Goal: Check status: Check status

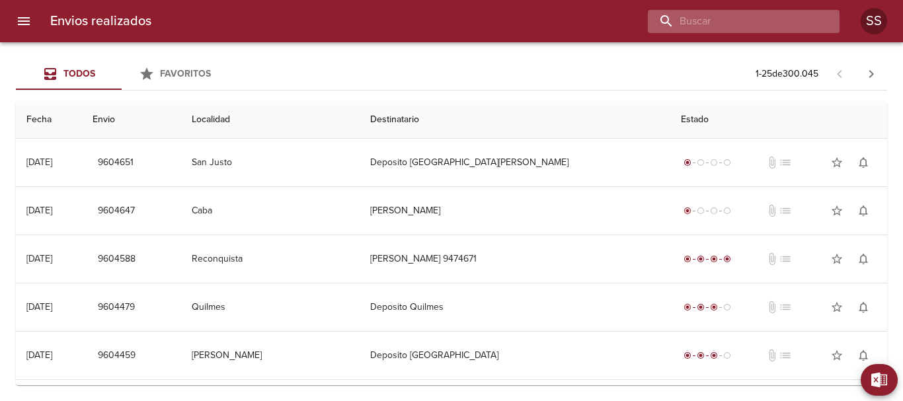
click at [774, 21] on input "buscar" at bounding box center [732, 21] width 169 height 23
paste input "WA0844"
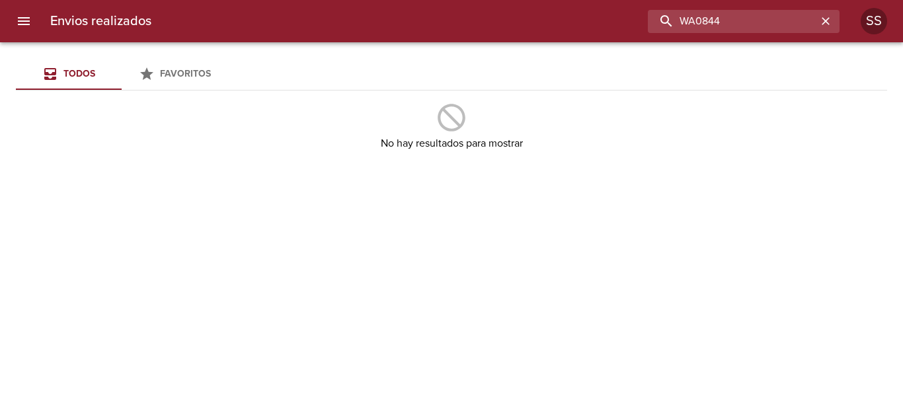
drag, startPoint x: 727, startPoint y: 24, endPoint x: 617, endPoint y: 24, distance: 110.4
click at [617, 24] on div "WA0844" at bounding box center [501, 21] width 678 height 23
paste input "[PERSON_NAME]"
type input "[PERSON_NAME]"
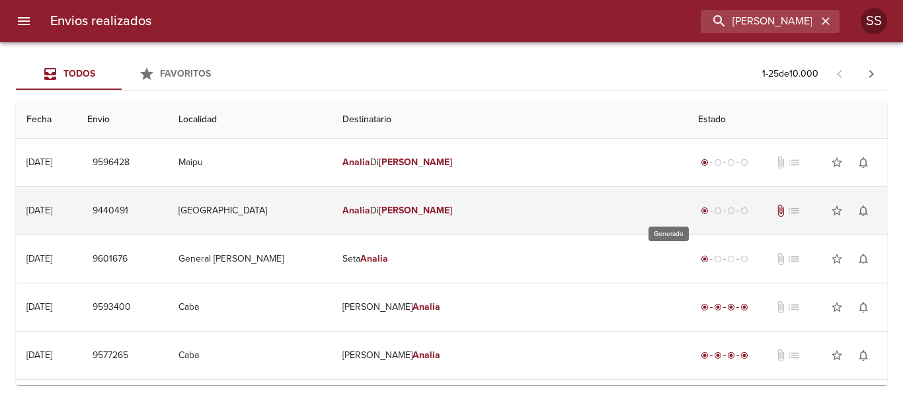
click at [701, 212] on span "radio_button_checked" at bounding box center [705, 211] width 8 height 8
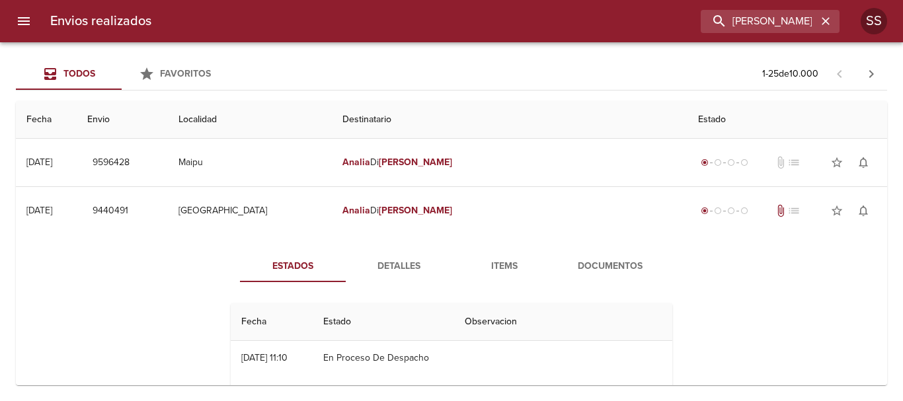
click at [407, 255] on button "Detalles" at bounding box center [399, 267] width 106 height 32
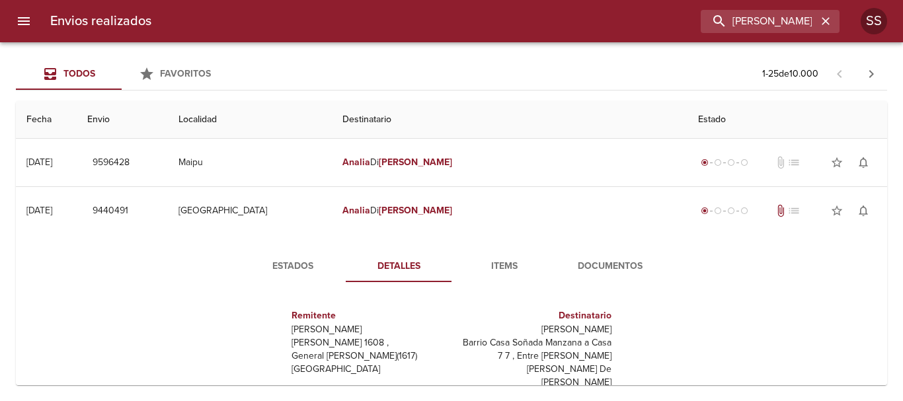
click at [506, 262] on span "Items" at bounding box center [505, 267] width 90 height 17
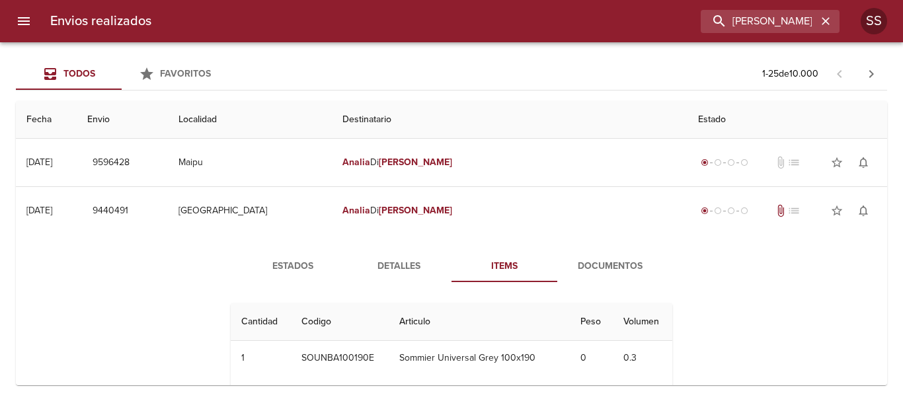
click at [602, 264] on span "Documentos" at bounding box center [610, 267] width 90 height 17
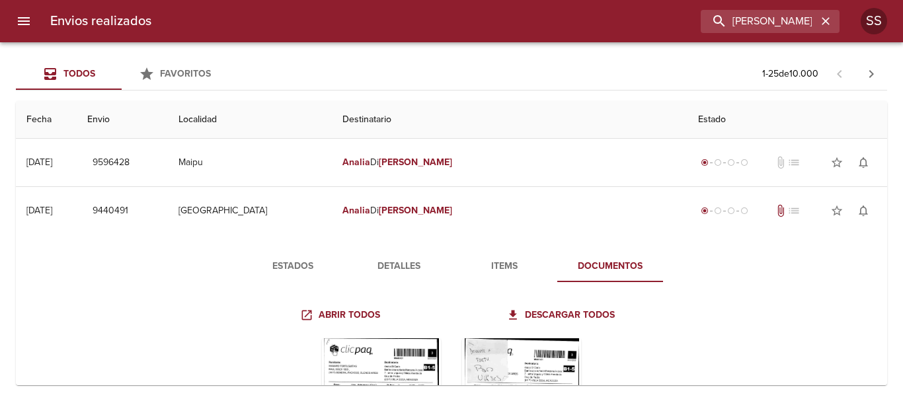
scroll to position [132, 0]
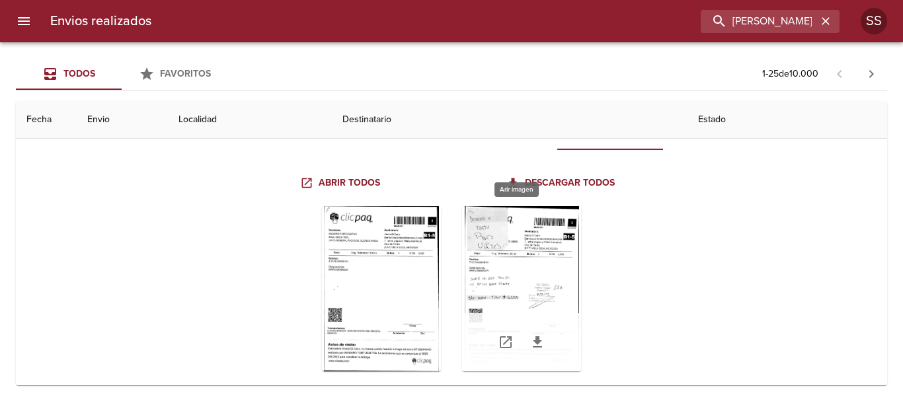
click at [502, 273] on div "Tabla de envíos del cliente" at bounding box center [521, 288] width 119 height 165
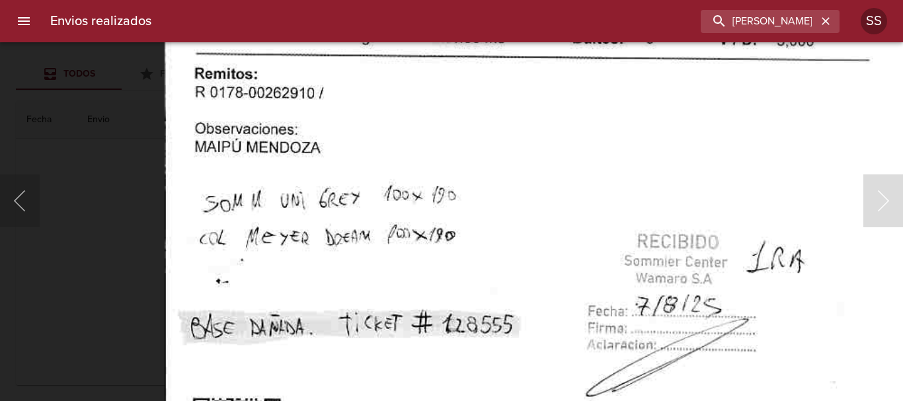
click at [440, 272] on img "Lightbox" at bounding box center [540, 267] width 750 height 1086
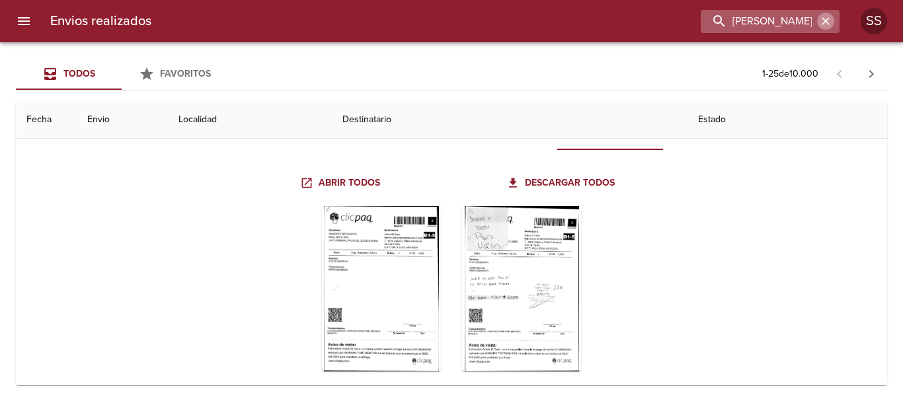
click at [827, 20] on icon "button" at bounding box center [826, 21] width 8 height 8
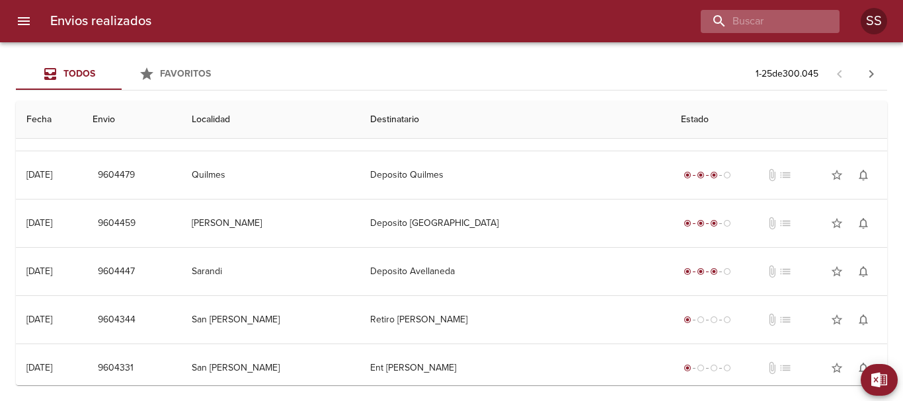
scroll to position [0, 0]
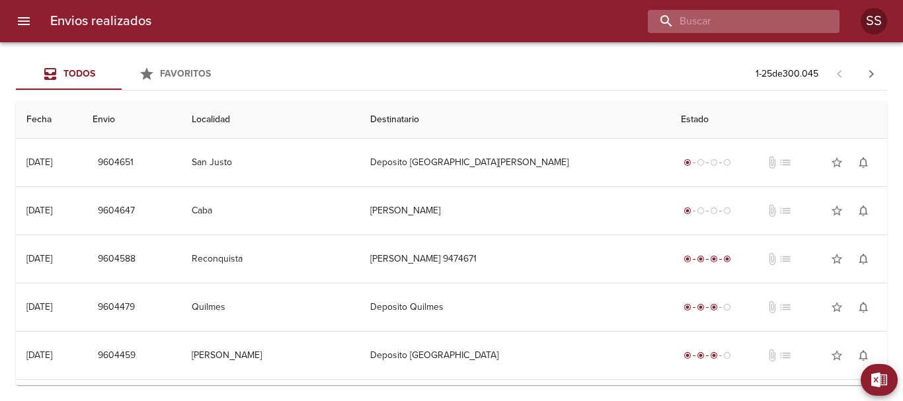
click at [770, 24] on input "buscar" at bounding box center [732, 21] width 169 height 23
paste input "[PERSON_NAME]"
type input "[PERSON_NAME]"
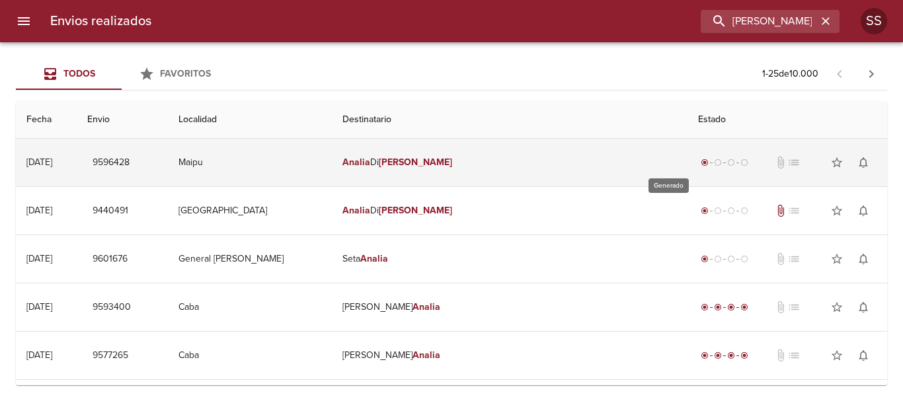
click at [701, 163] on span "radio_button_checked" at bounding box center [705, 163] width 8 height 8
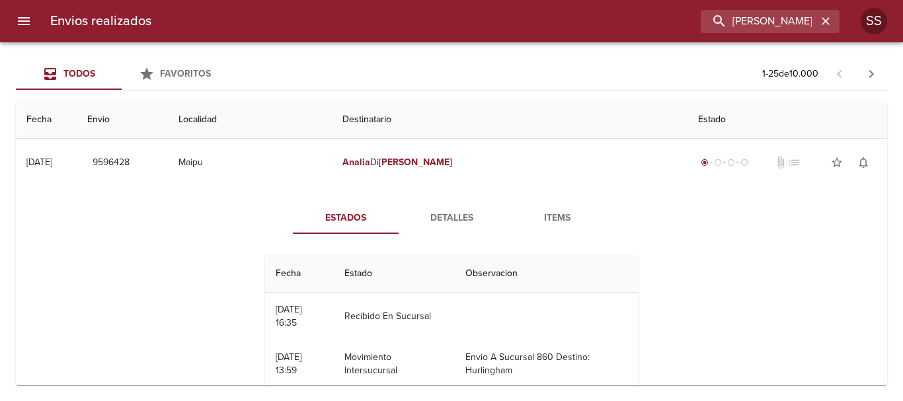
click at [451, 215] on span "Detalles" at bounding box center [452, 218] width 90 height 17
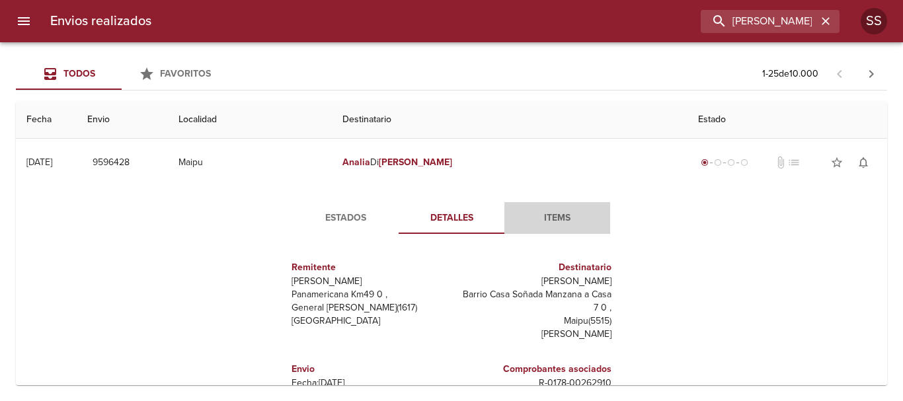
click at [548, 218] on span "Items" at bounding box center [557, 218] width 90 height 17
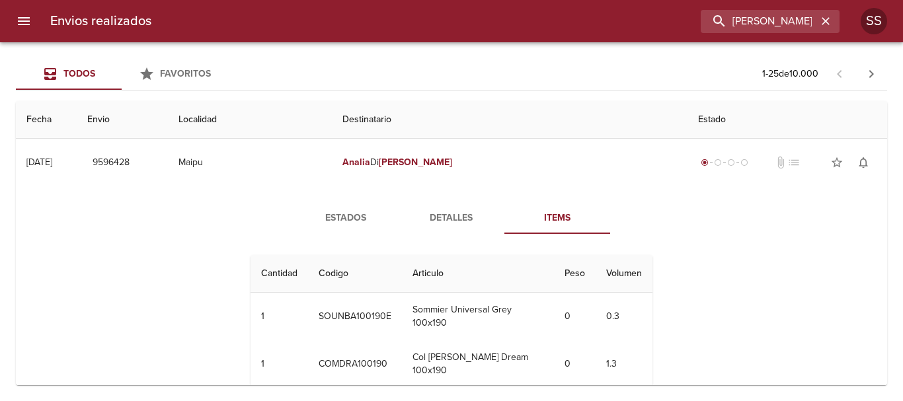
click at [440, 219] on span "Detalles" at bounding box center [452, 218] width 90 height 17
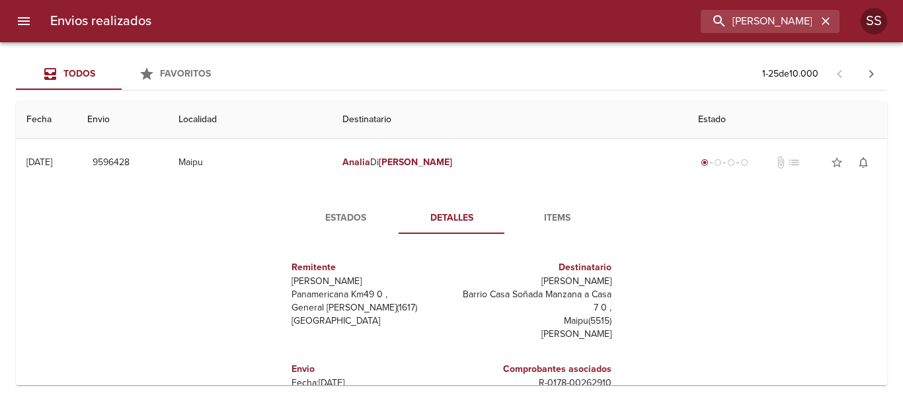
click at [556, 220] on span "Items" at bounding box center [557, 218] width 90 height 17
